Goal: Communication & Community: Answer question/provide support

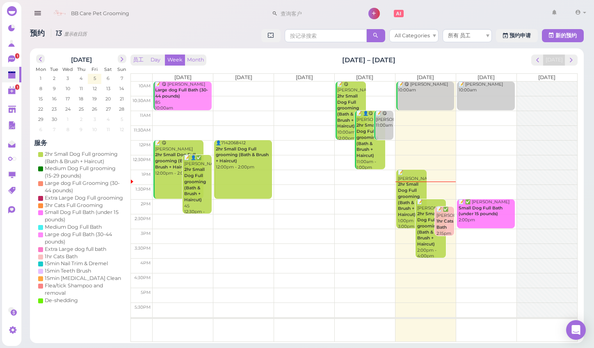
scroll to position [5, 0]
click at [15, 61] on icon at bounding box center [12, 59] width 9 height 9
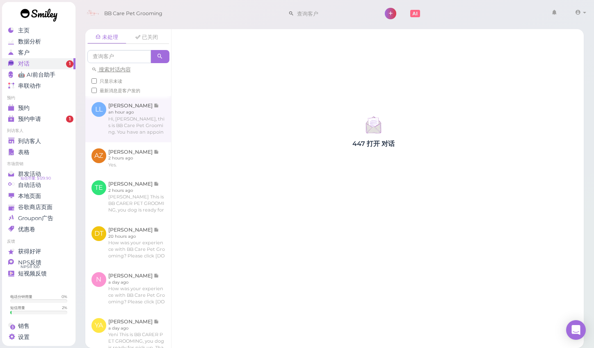
click at [126, 125] on link at bounding box center [128, 119] width 86 height 46
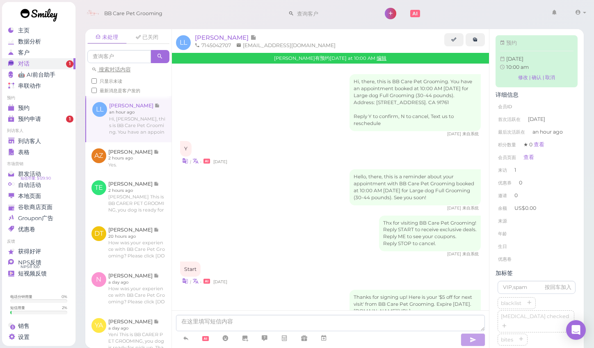
scroll to position [505, 0]
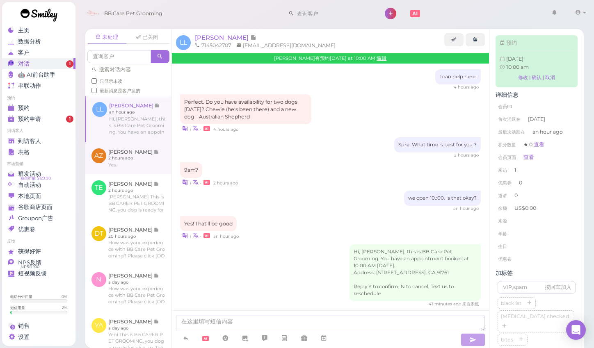
click at [120, 153] on link at bounding box center [128, 158] width 86 height 32
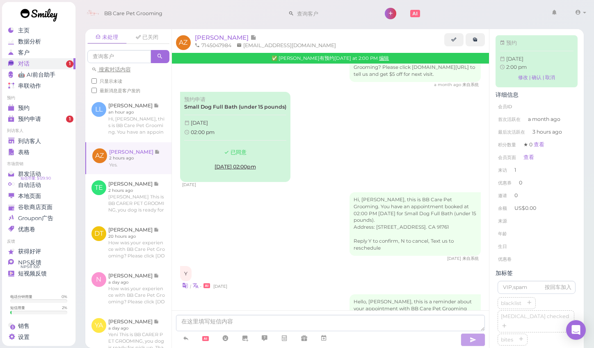
scroll to position [592, 0]
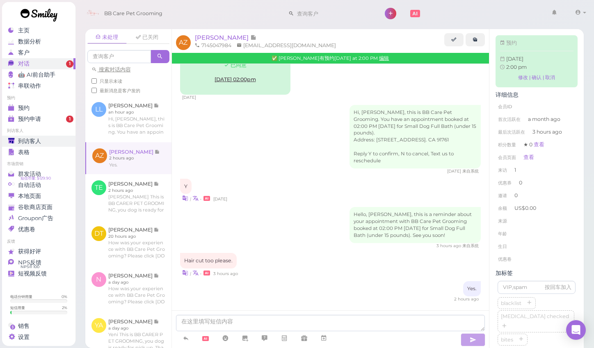
click at [31, 138] on span "到访客人" at bounding box center [29, 141] width 23 height 7
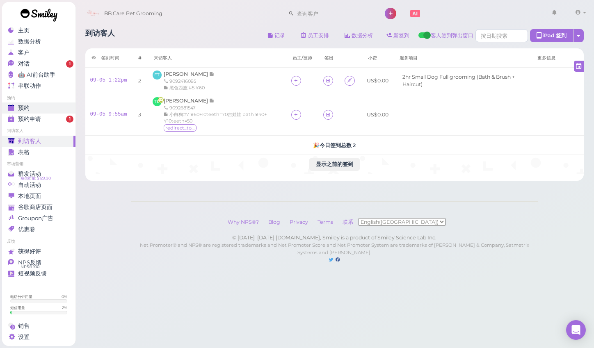
click at [29, 105] on span "预约" at bounding box center [23, 108] width 11 height 7
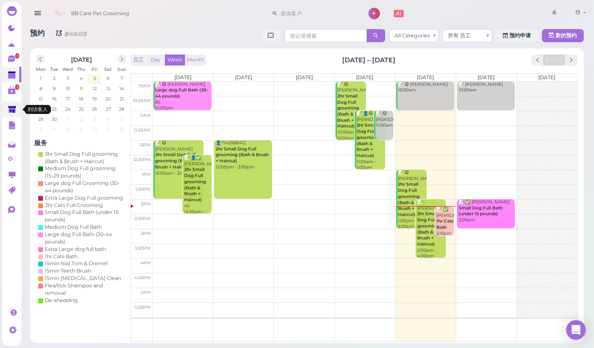
click at [14, 110] on polygon at bounding box center [12, 109] width 8 height 7
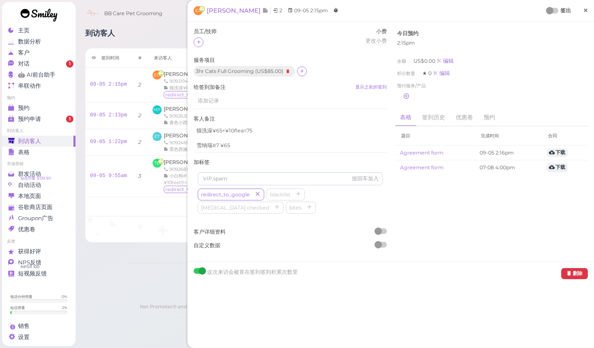
click at [586, 13] on span "×" at bounding box center [585, 10] width 5 height 11
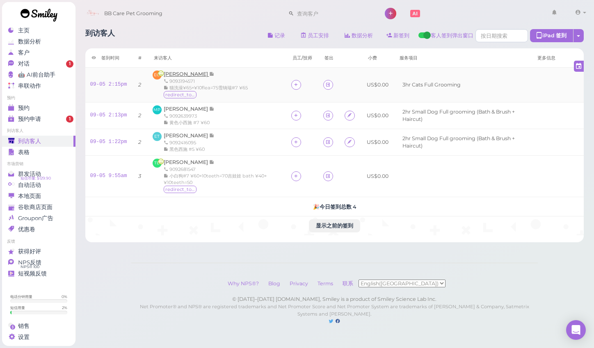
click at [183, 74] on span "[PERSON_NAME]" at bounding box center [187, 74] width 46 height 6
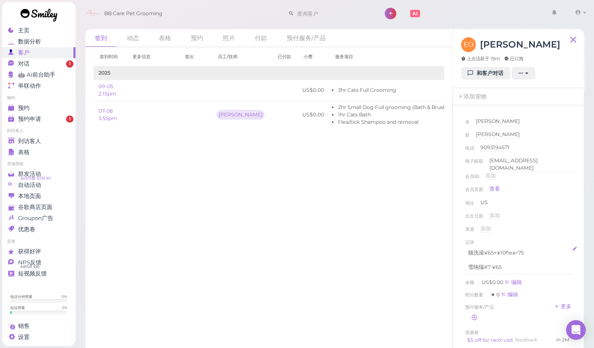
click at [525, 249] on p "猫洗澡¥65+¥10flea=75" at bounding box center [518, 252] width 100 height 7
click at [529, 251] on p "猫洗澡¥65+¥10flea=75" at bounding box center [518, 252] width 100 height 7
click at [559, 212] on div "出生日期 添加" at bounding box center [518, 218] width 106 height 13
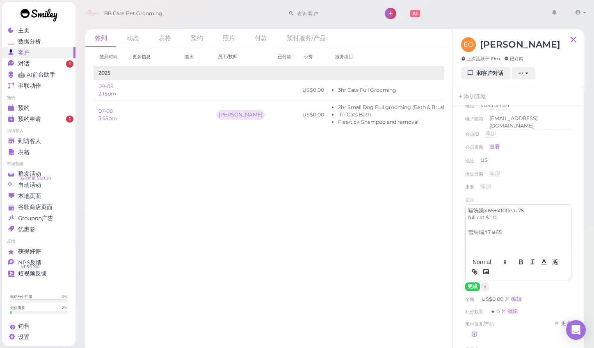
scroll to position [46, 0]
click at [470, 280] on button "完成" at bounding box center [472, 283] width 15 height 9
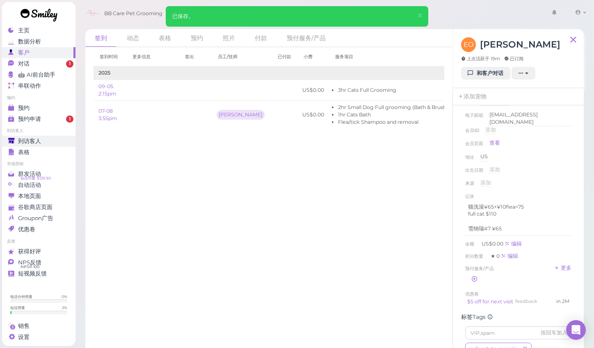
click at [25, 138] on span "到访客人" at bounding box center [29, 141] width 23 height 7
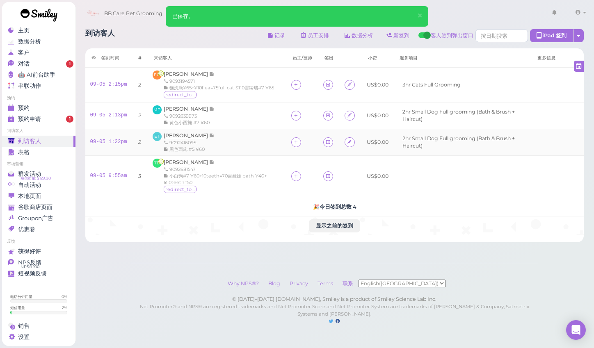
click at [187, 137] on span "[PERSON_NAME]" at bounding box center [187, 135] width 46 height 6
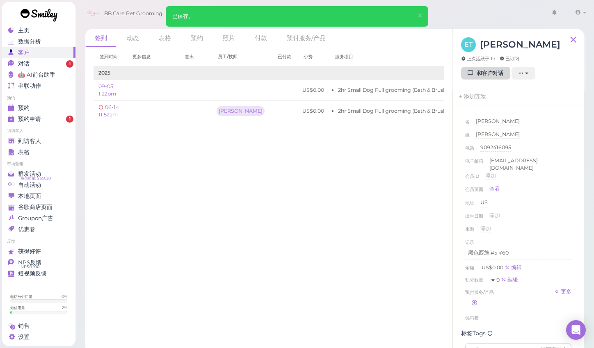
click at [486, 72] on link "和客户对话" at bounding box center [485, 73] width 49 height 13
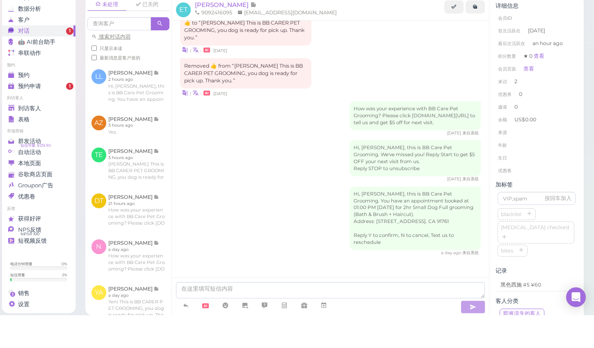
scroll to position [14, 0]
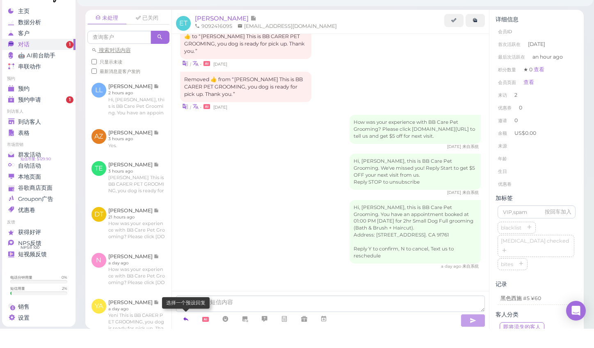
click at [189, 334] on icon at bounding box center [186, 338] width 7 height 8
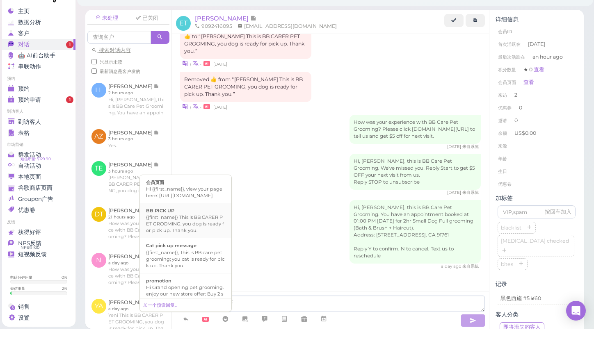
click at [180, 233] on div "{{first_name}} This is BB CARER PET GROOMING, you dog is ready for pick up. Tha…" at bounding box center [185, 243] width 79 height 20
type textarea "{{first_name}} This is BB CARER PET GROOMING, you dog is ready for pick up. Tha…"
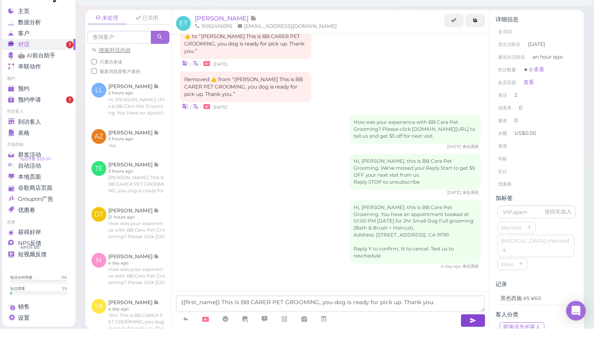
click at [473, 333] on button "button" at bounding box center [473, 339] width 25 height 13
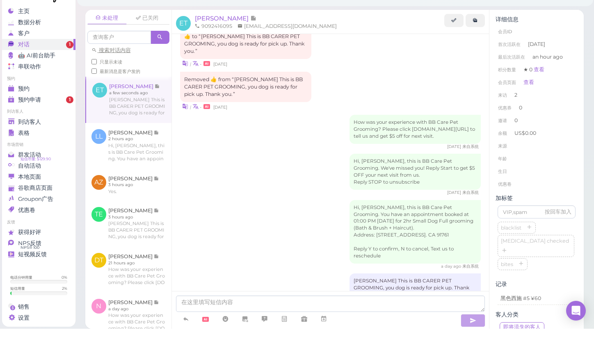
scroll to position [256, 0]
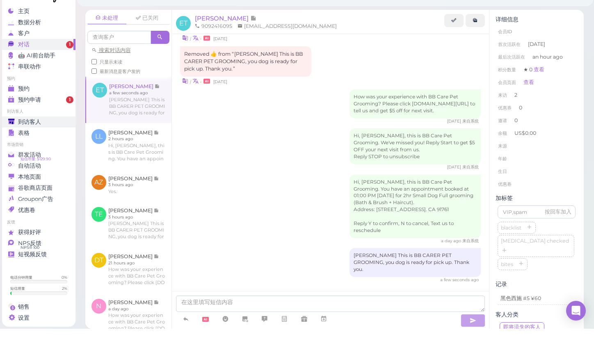
click at [19, 138] on span "到访客人" at bounding box center [29, 141] width 23 height 7
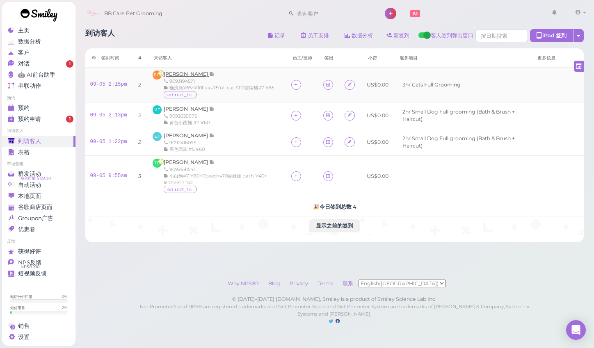
click at [178, 75] on span "[PERSON_NAME]" at bounding box center [187, 74] width 46 height 6
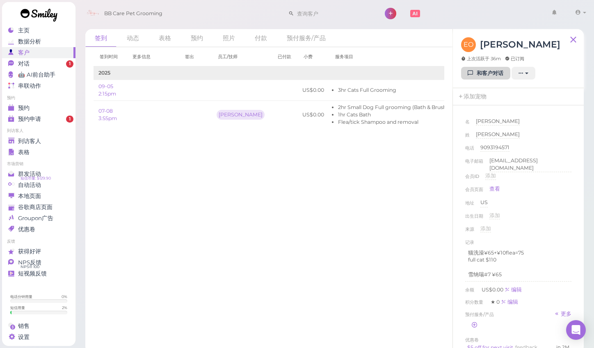
click at [489, 74] on link "和客户对话" at bounding box center [485, 73] width 49 height 13
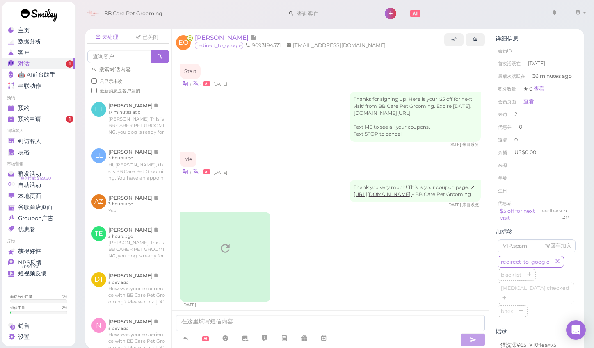
scroll to position [887, 0]
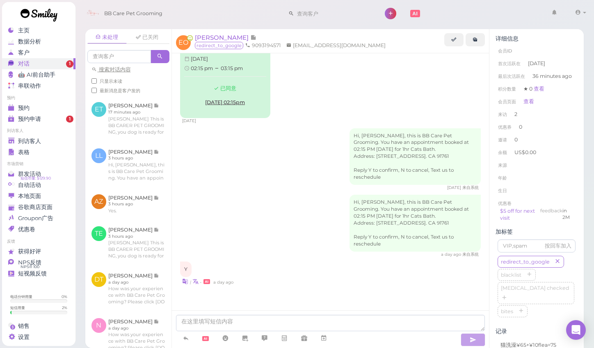
click at [318, 196] on div "Hi, [PERSON_NAME], this is BB Care Pet Grooming. You have an appointment booked…" at bounding box center [330, 226] width 301 height 63
click at [304, 281] on div "| • a day ago" at bounding box center [330, 281] width 301 height 9
click at [590, 215] on div "未处理 已关闭 搜索对话内容 只显示未读 最新消息是客户发的 ET [PERSON_NAME] 17 minutes ago" at bounding box center [334, 185] width 519 height 325
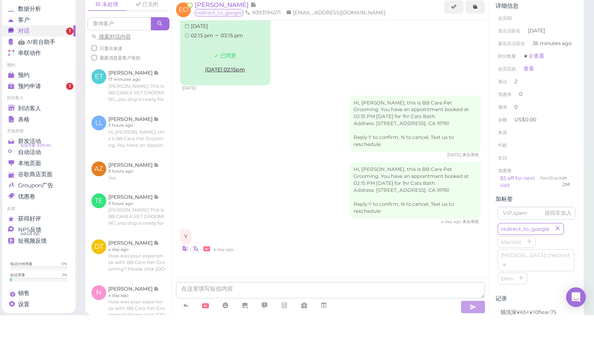
scroll to position [4, 0]
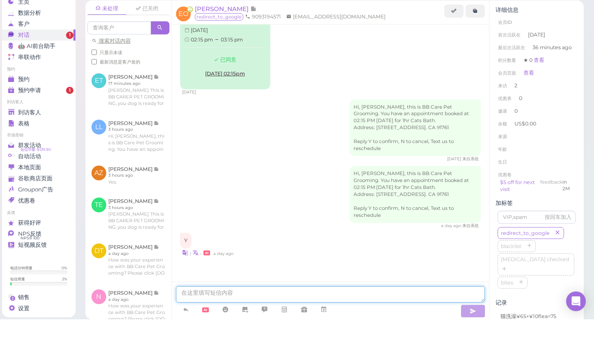
click at [379, 315] on textarea at bounding box center [330, 323] width 309 height 16
type textarea "hi we find flea on your cat. do you like to do a flea shampoo it is extra $10."
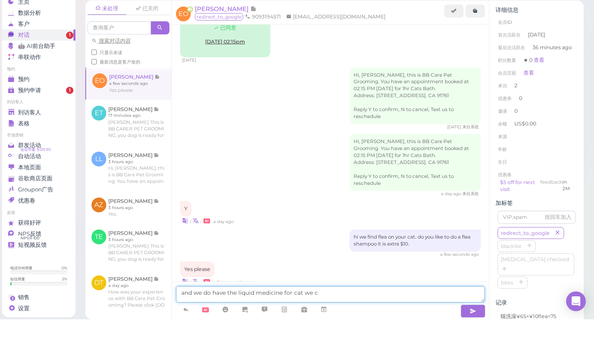
scroll to position [946, 0]
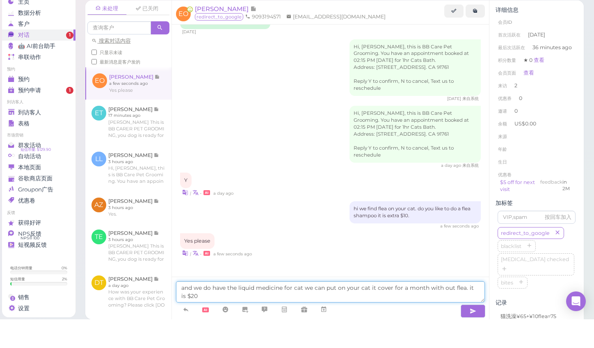
type textarea "and we do have the liquid medicine for cat we can put on your cat it cover for …"
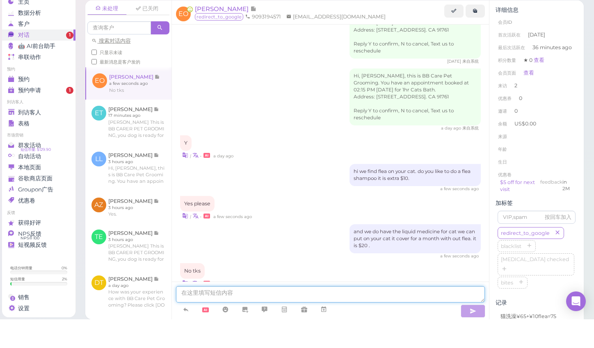
scroll to position [1012, 0]
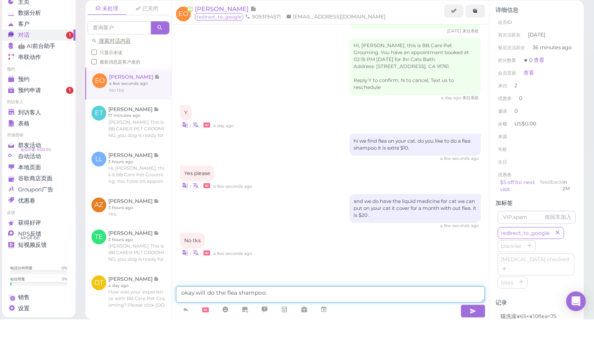
type textarea "okay.will do the flea shampoo."
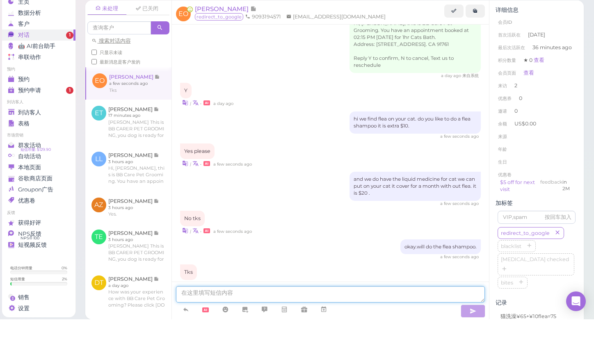
scroll to position [1064, 0]
